Goal: Information Seeking & Learning: Find specific fact

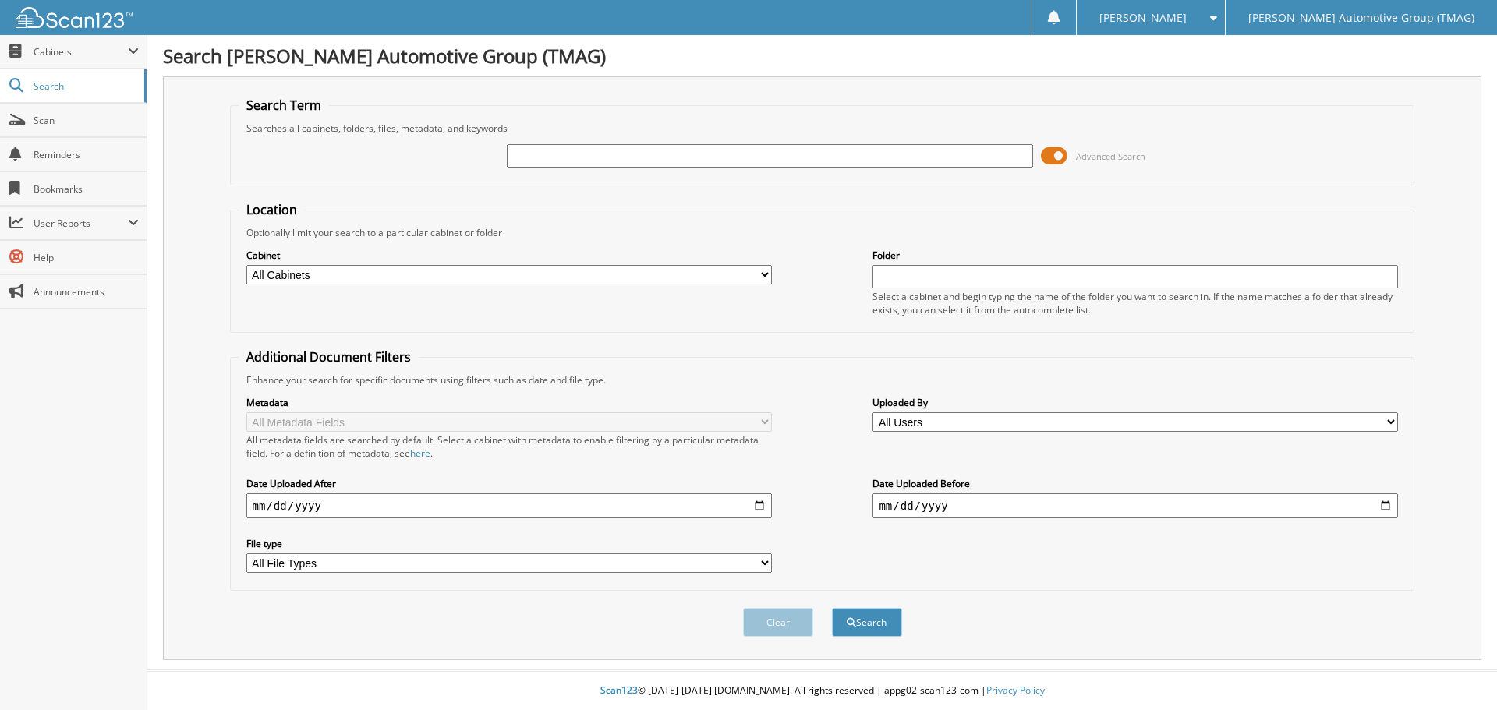
click at [638, 152] on input "text" at bounding box center [769, 155] width 525 height 23
type input "5168773"
click at [832, 608] on button "Search" at bounding box center [867, 622] width 70 height 29
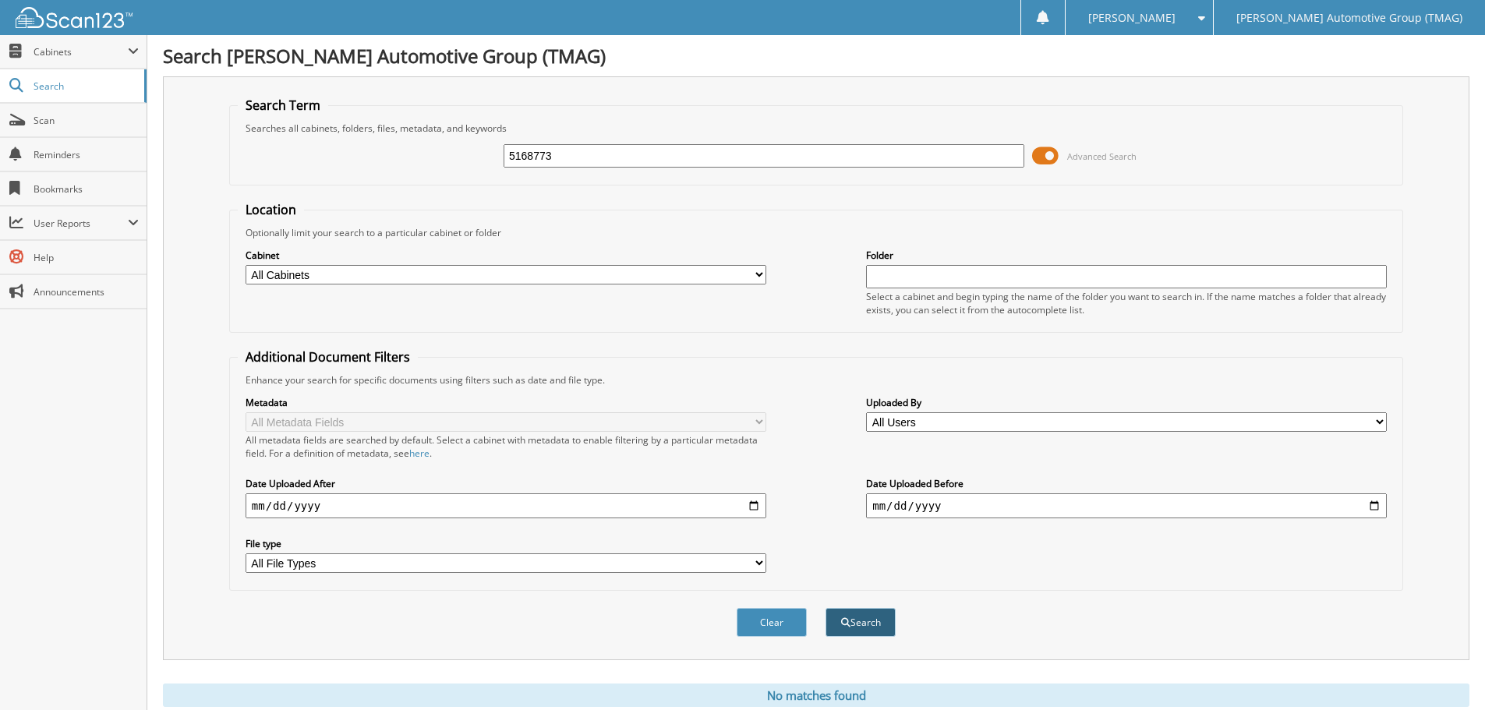
click at [850, 634] on button "Search" at bounding box center [861, 622] width 70 height 29
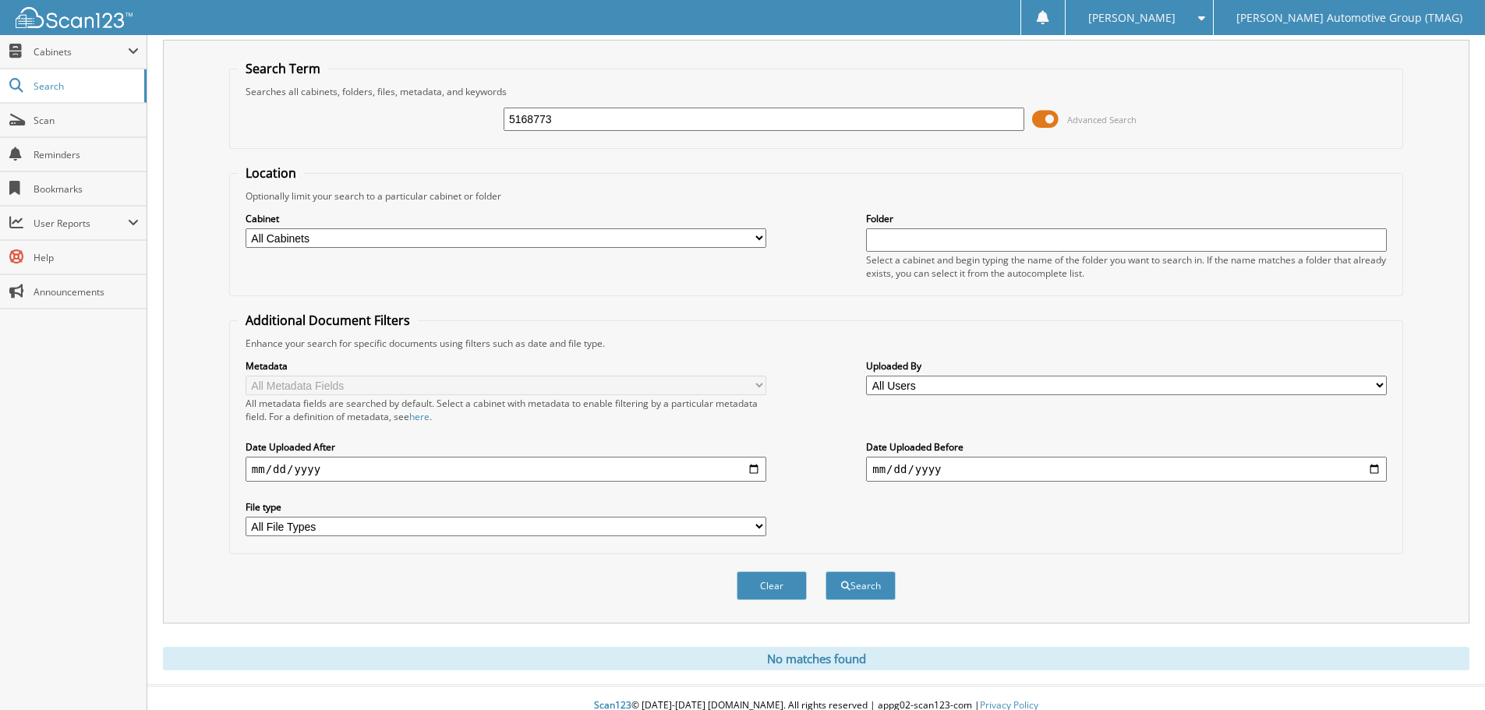
scroll to position [52, 0]
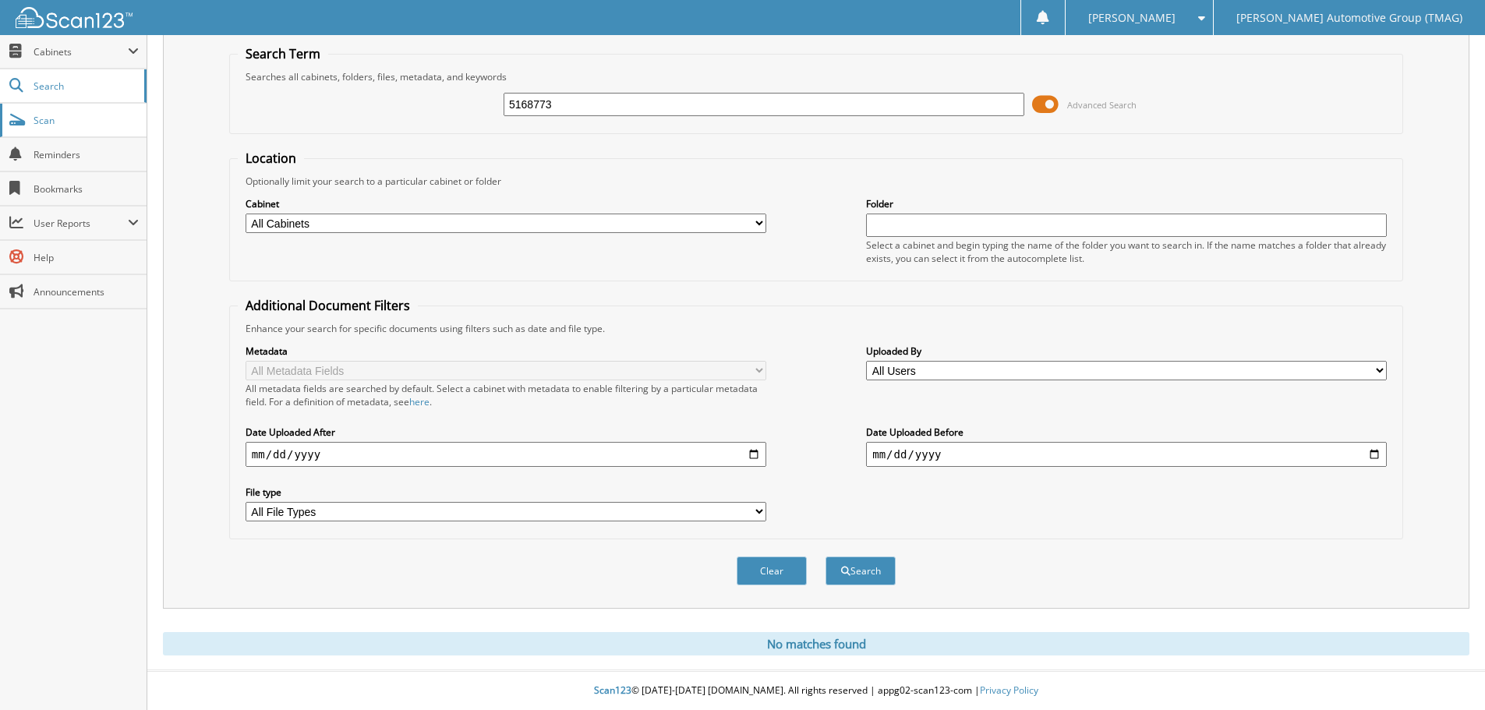
drag, startPoint x: 602, startPoint y: 104, endPoint x: 97, endPoint y: 134, distance: 506.0
click at [118, 168] on body "Lynnette N. Settings Logout Tim Moran Automotive Group (TMAG) Close Cabinets My…" at bounding box center [742, 330] width 1485 height 762
type input "nb543927"
click at [826, 557] on button "Search" at bounding box center [861, 571] width 70 height 29
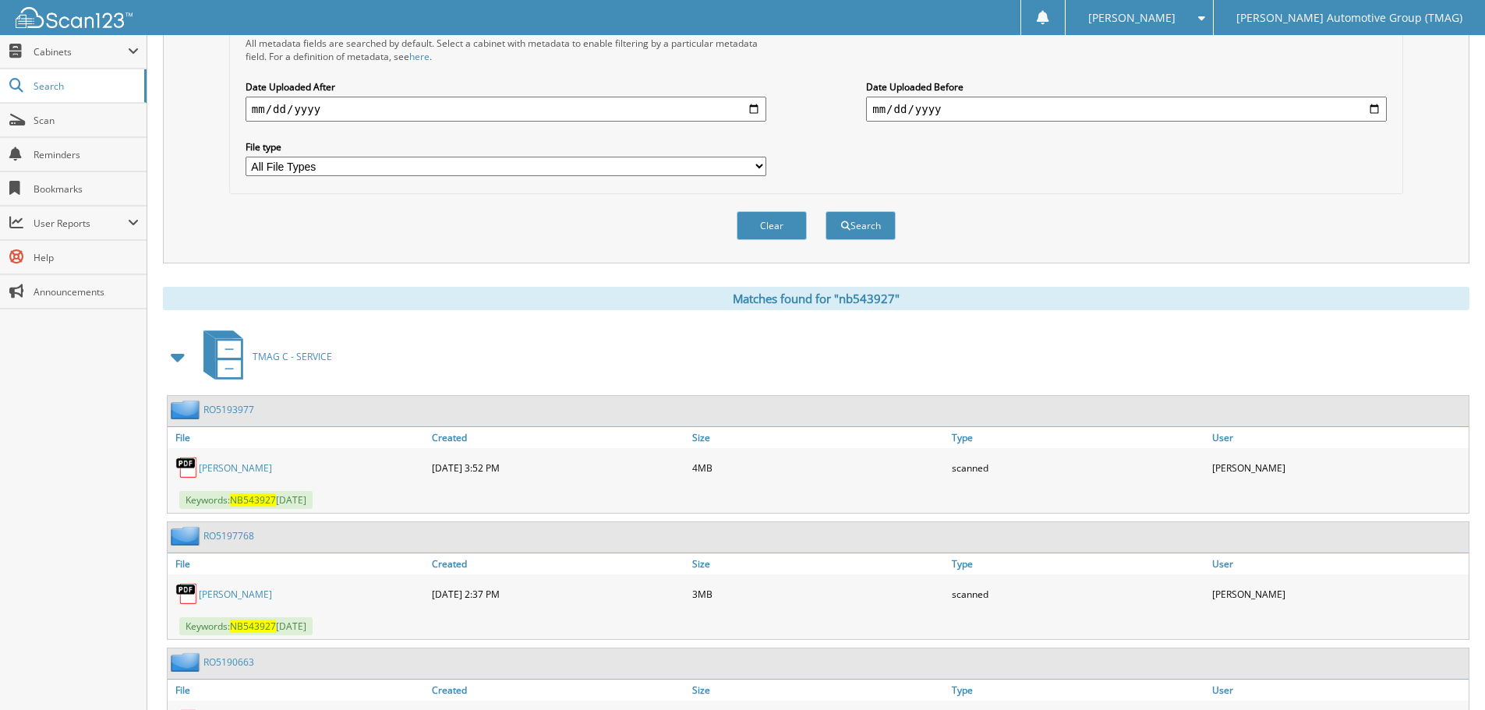
scroll to position [468, 0]
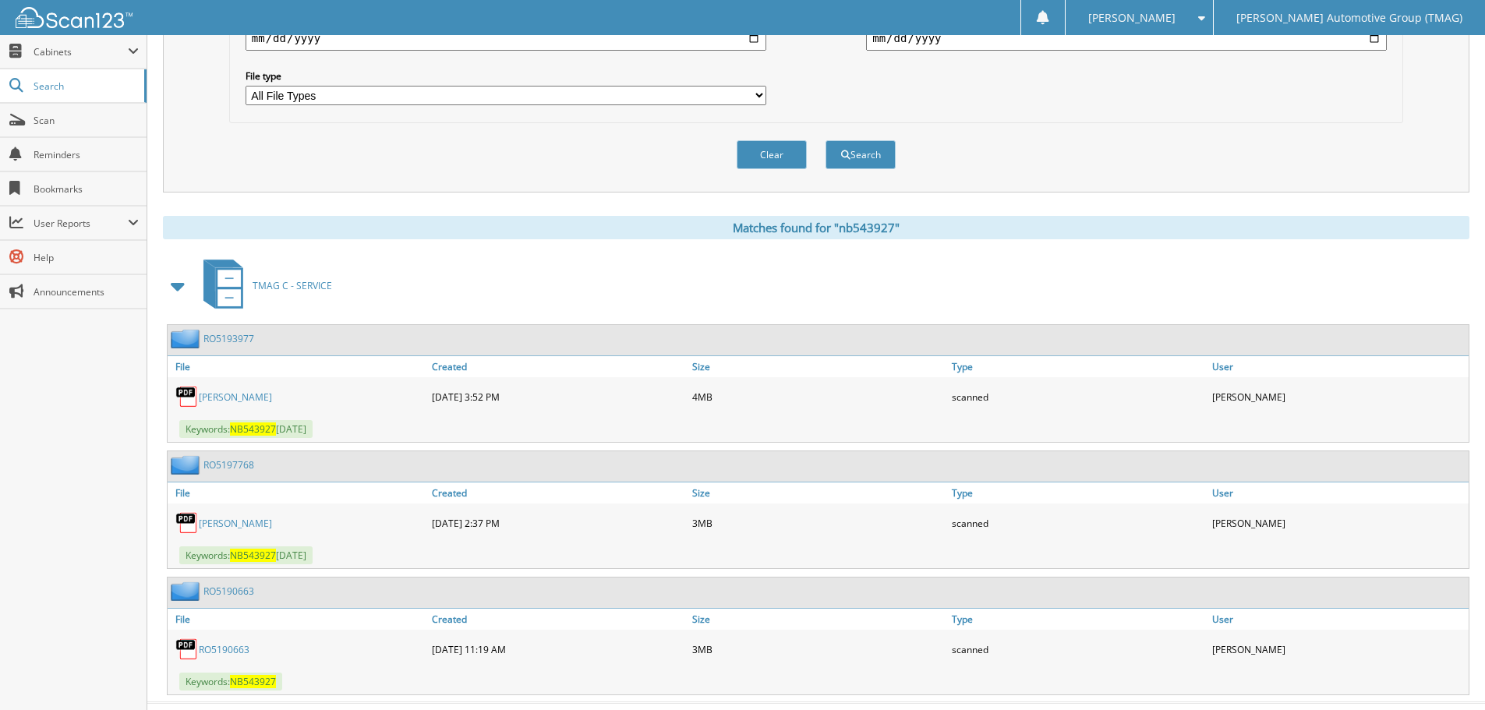
click at [239, 401] on link "[PERSON_NAME]" at bounding box center [235, 397] width 73 height 13
click at [214, 401] on link "MORALES" at bounding box center [235, 397] width 73 height 13
click at [220, 345] on link "RO5193977" at bounding box center [228, 338] width 51 height 13
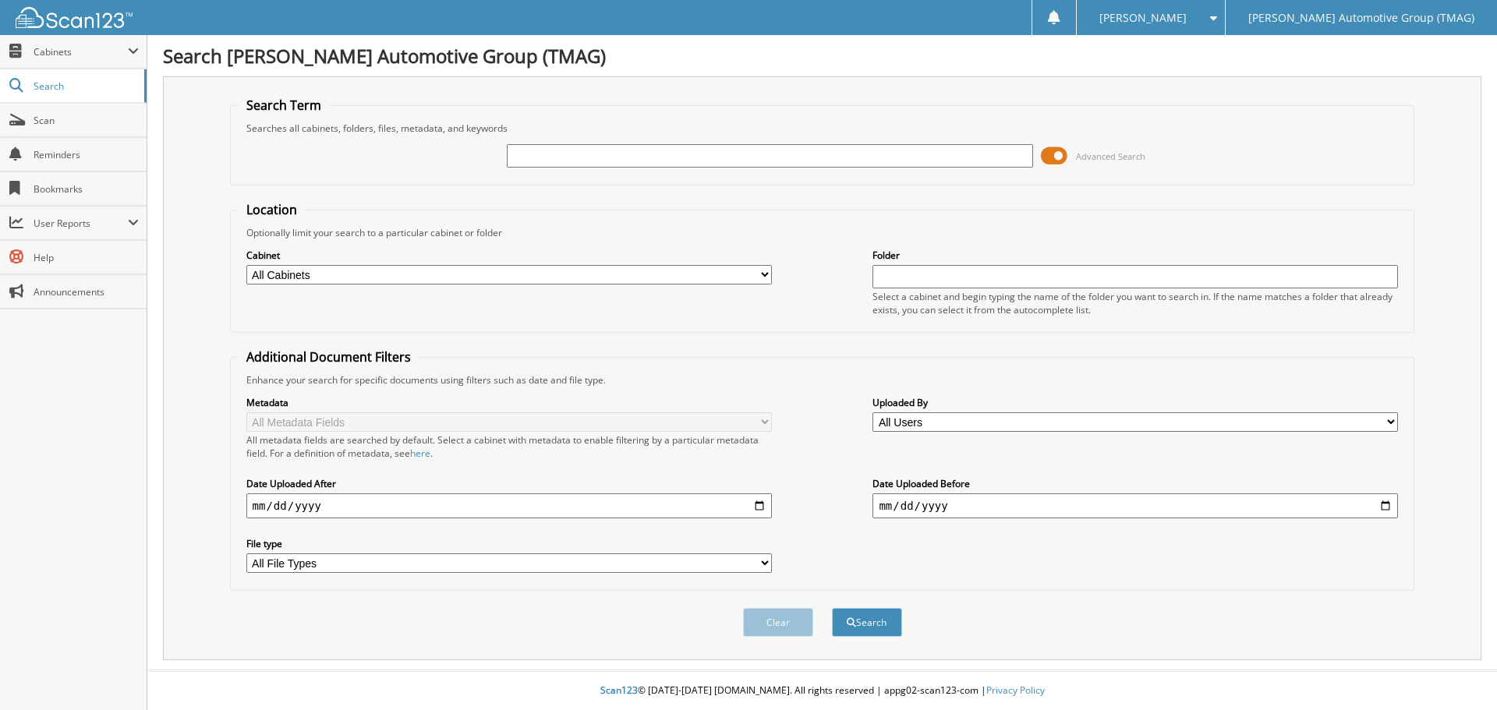
click at [575, 147] on input "text" at bounding box center [769, 155] width 525 height 23
type input "5201830"
click at [832, 608] on button "Search" at bounding box center [867, 622] width 70 height 29
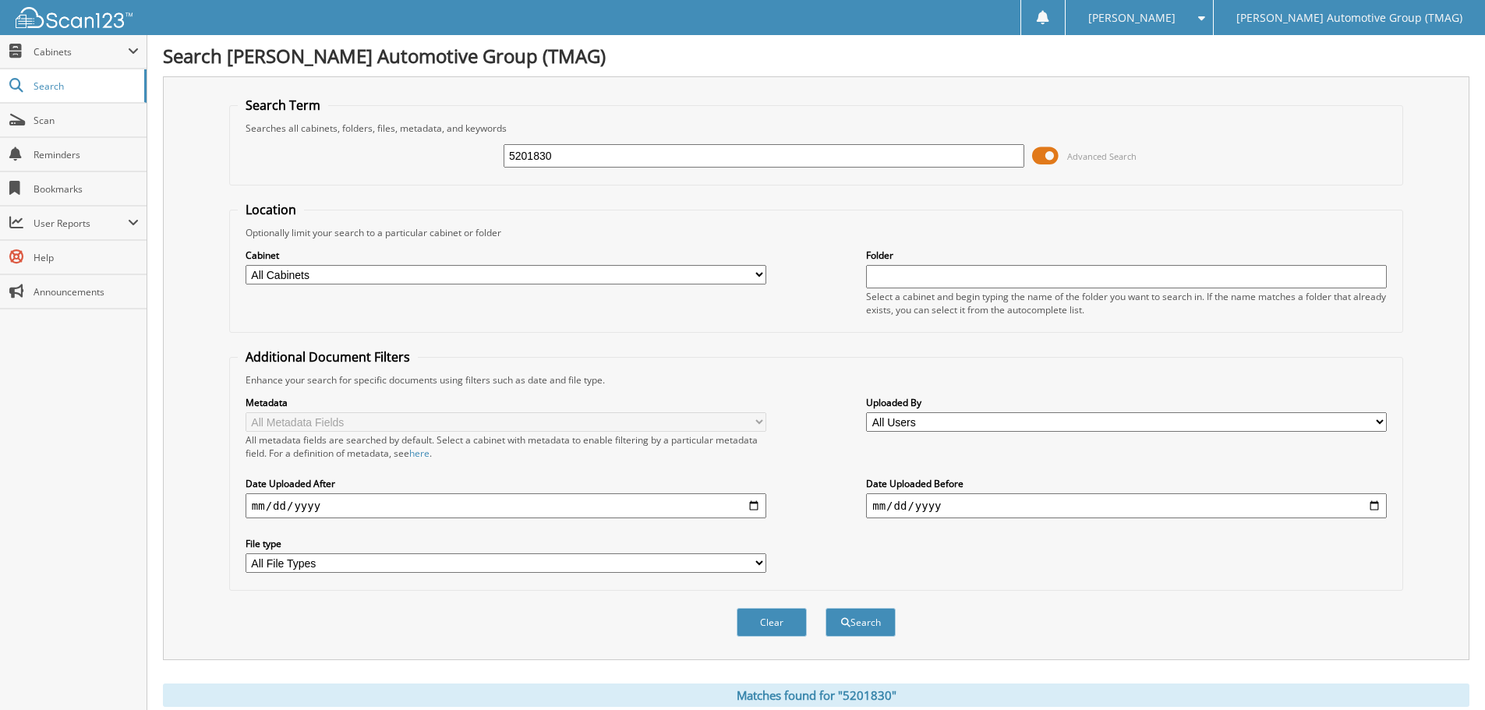
scroll to position [161, 0]
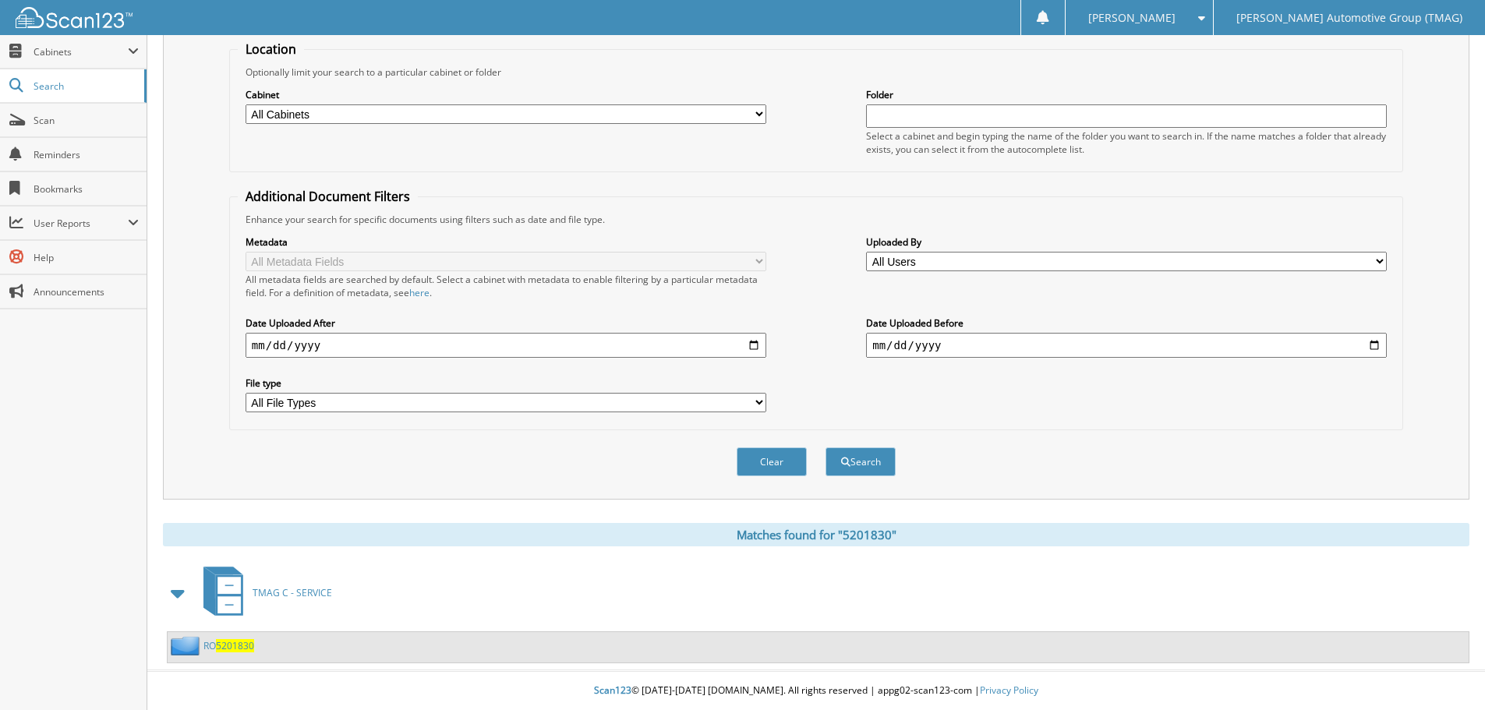
click at [235, 644] on span "5201830" at bounding box center [235, 645] width 38 height 13
